Goal: Transaction & Acquisition: Purchase product/service

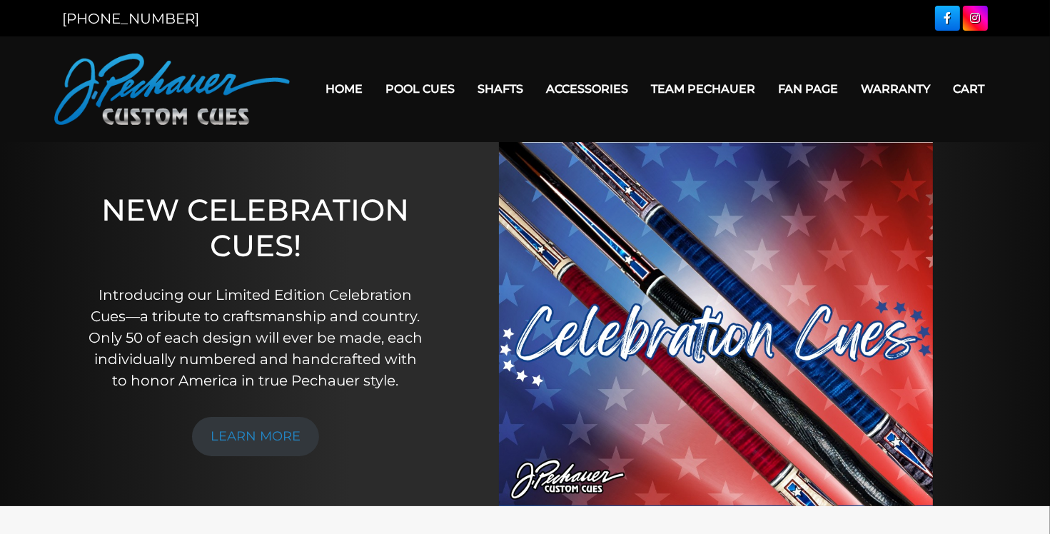
drag, startPoint x: 667, startPoint y: 38, endPoint x: 726, endPoint y: 43, distance: 59.5
click at [667, 38] on header "MENU Home Pool Cues Celebration Cue JP Series (T) – NEW Pro Series (R) – NEW Ch…" at bounding box center [525, 89] width 1050 height 106
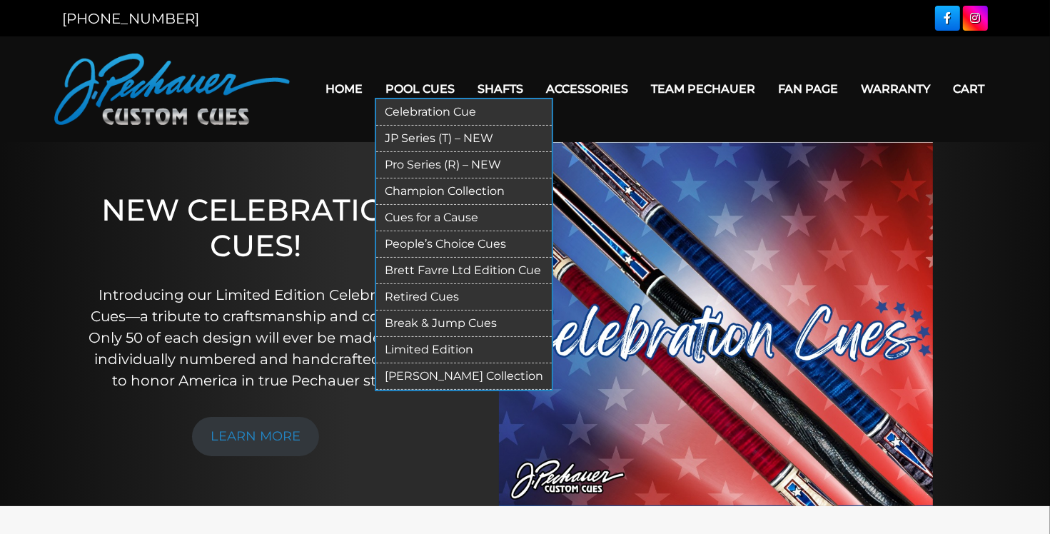
click at [440, 163] on link "Pro Series (R) – NEW" at bounding box center [464, 165] width 176 height 26
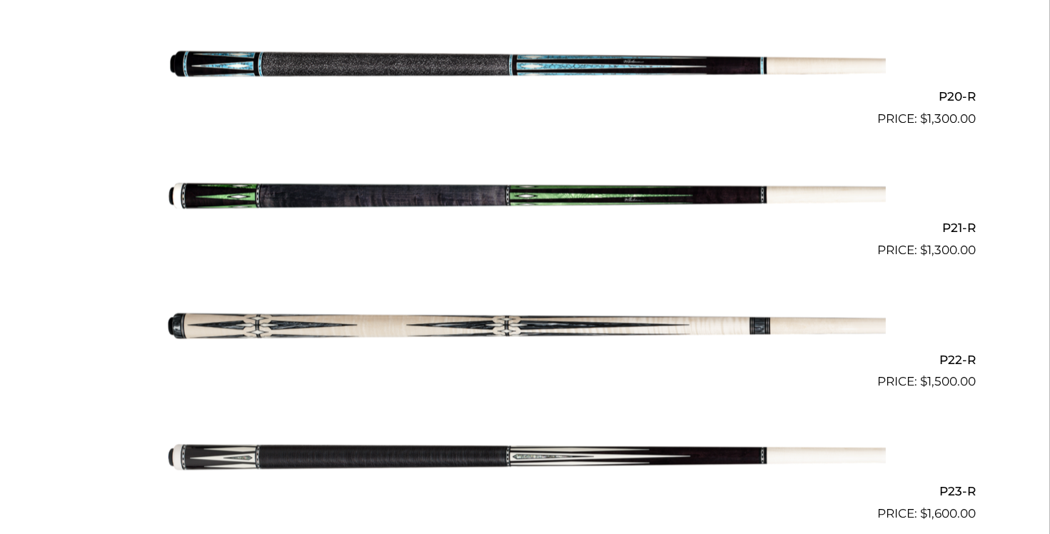
scroll to position [2964, 0]
